Goal: Register for event/course

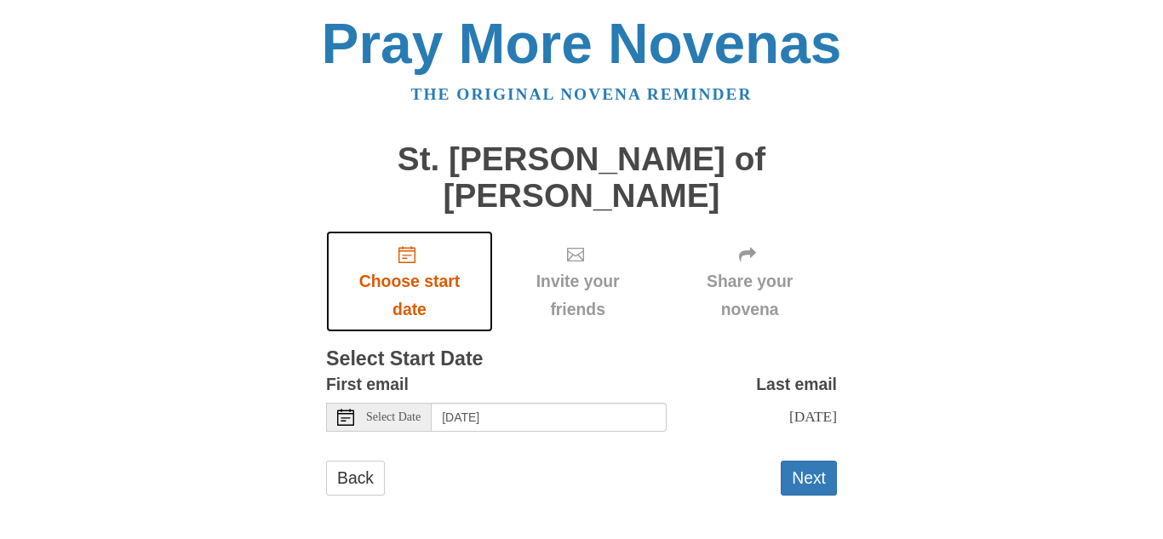
click at [413, 246] on icon "Choose start date" at bounding box center [406, 254] width 17 height 17
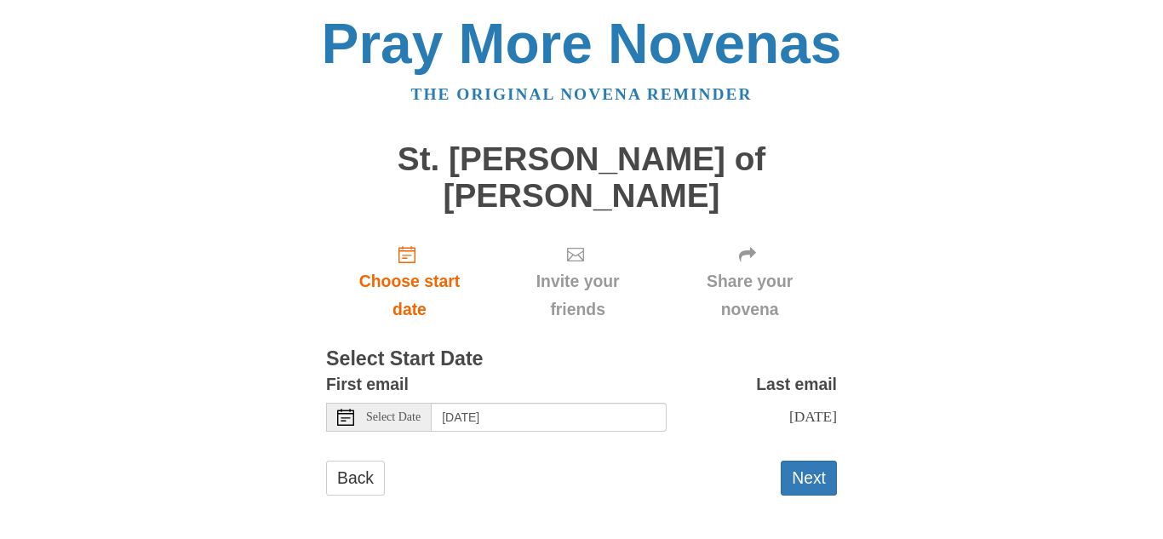
click at [351, 409] on icon at bounding box center [345, 417] width 17 height 17
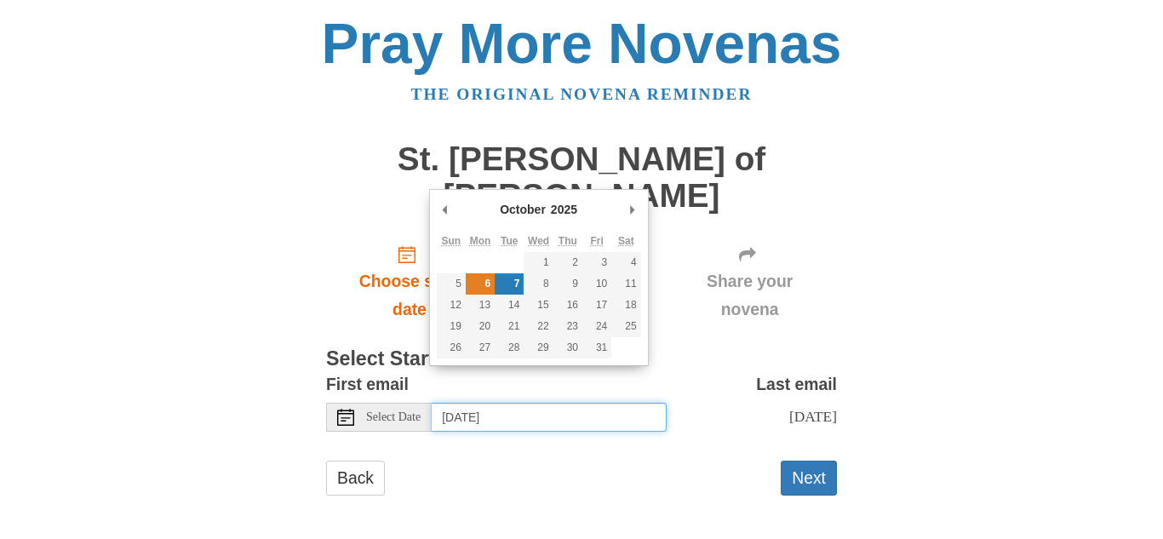
type input "[DATE]"
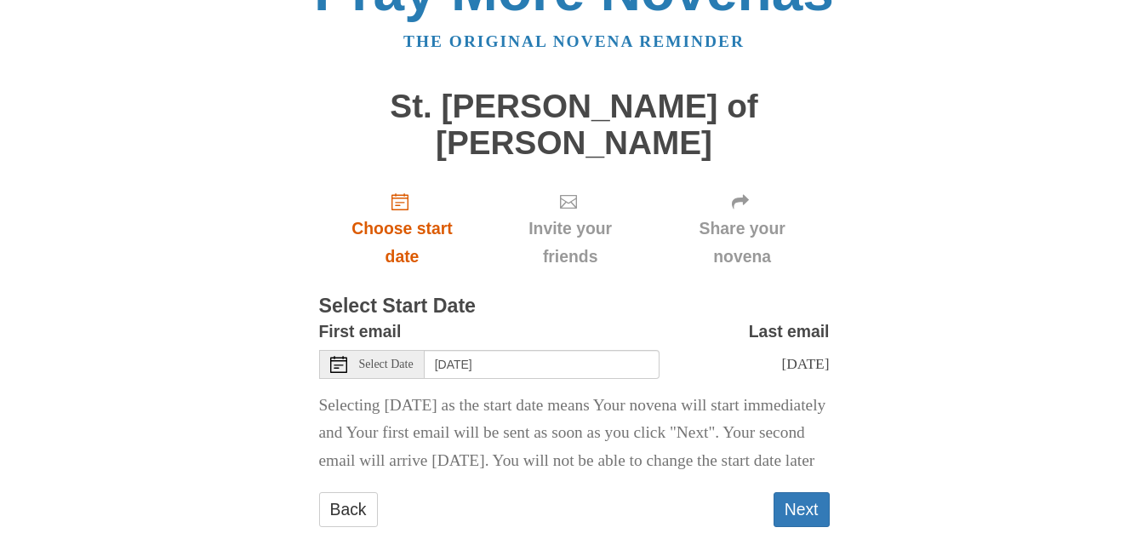
scroll to position [82, 0]
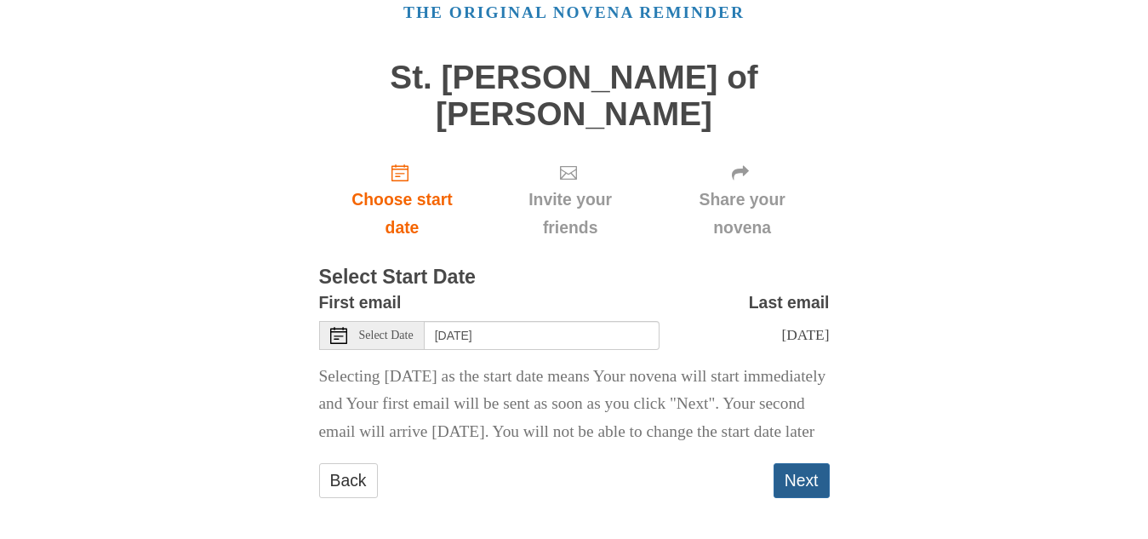
click at [813, 472] on button "Next" at bounding box center [802, 480] width 56 height 35
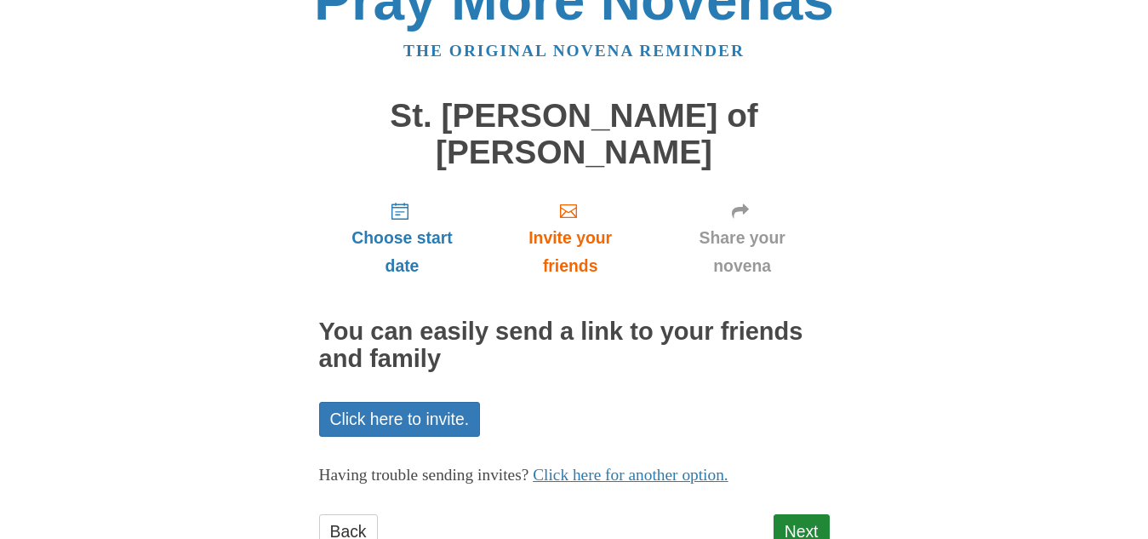
scroll to position [67, 0]
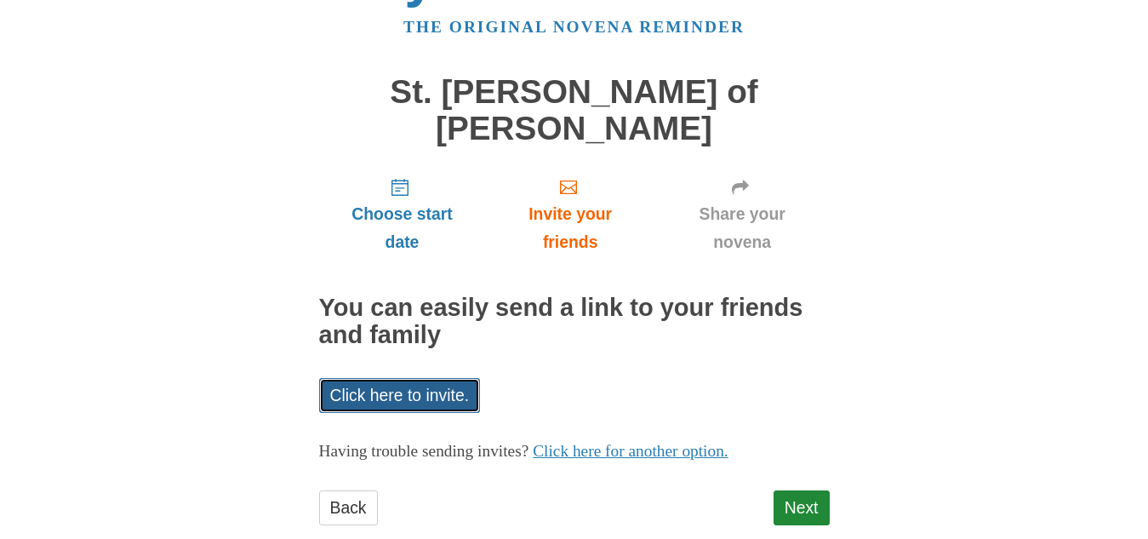
click at [422, 378] on link "Click here to invite." at bounding box center [400, 395] width 162 height 35
click at [909, 195] on div "Pray More Novenas The original novena reminder St. Teresa of Avila Novena Choos…" at bounding box center [575, 254] width 996 height 643
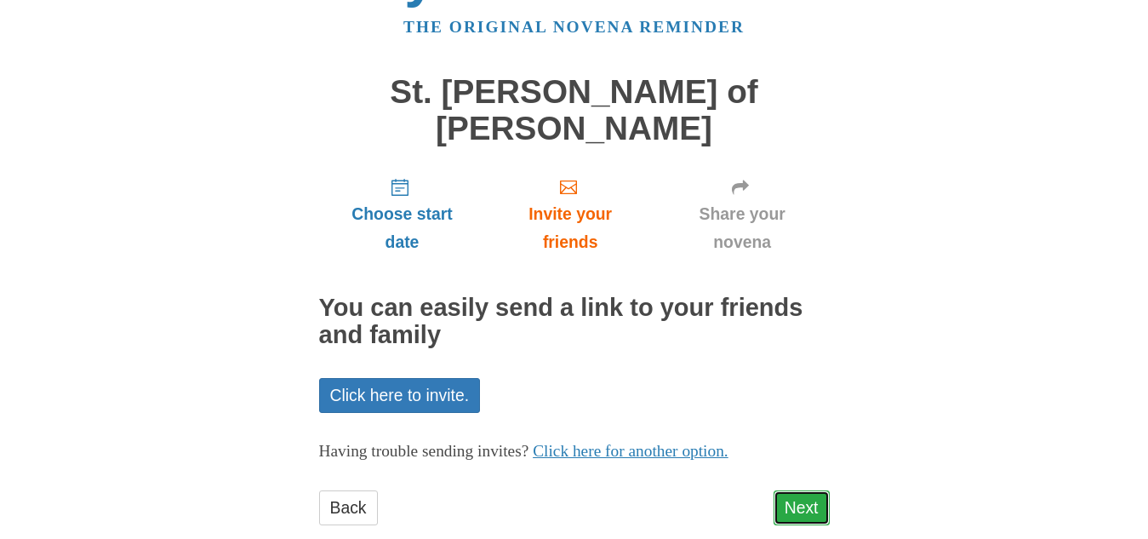
click at [804, 490] on link "Next" at bounding box center [802, 507] width 56 height 35
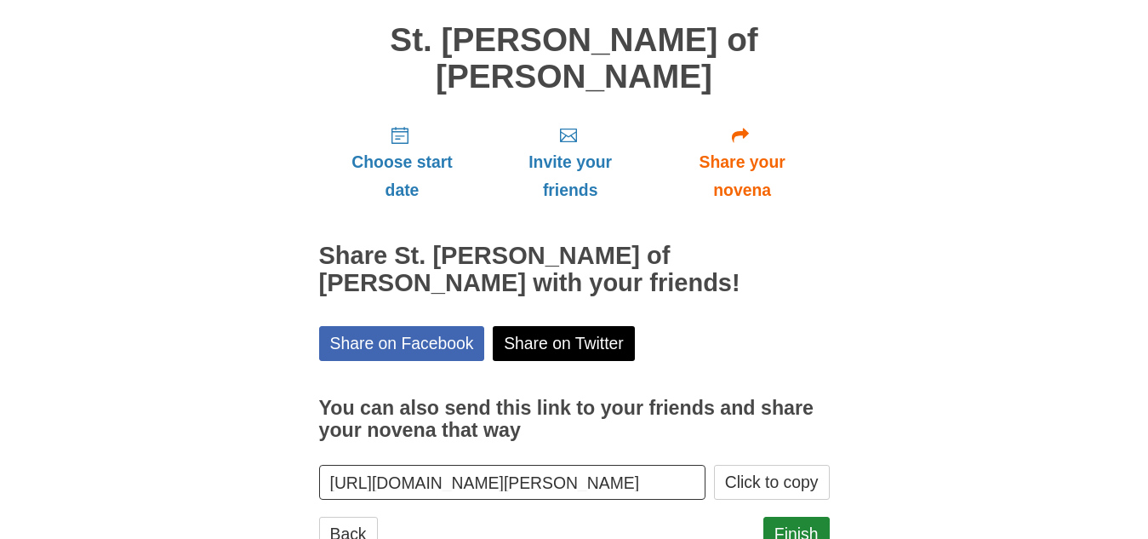
scroll to position [145, 0]
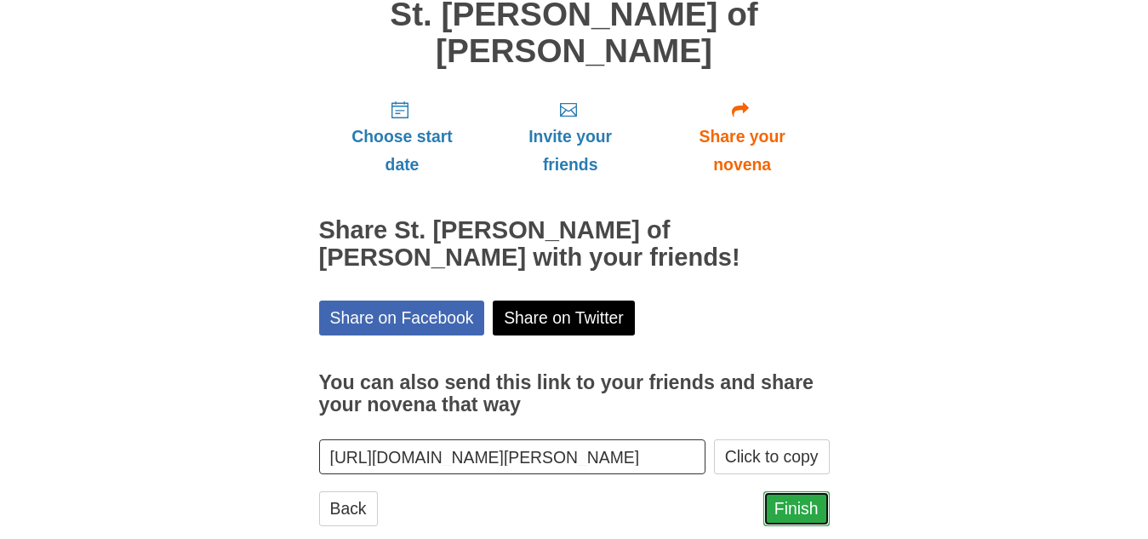
click at [781, 491] on link "Finish" at bounding box center [797, 508] width 66 height 35
